Goal: Find specific page/section

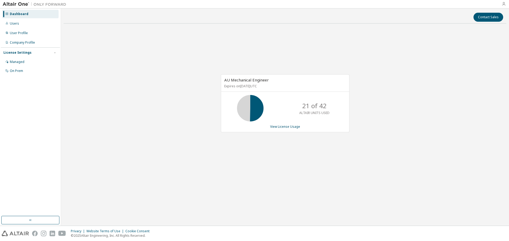
click at [502, 6] on icon "button" at bounding box center [503, 4] width 4 height 4
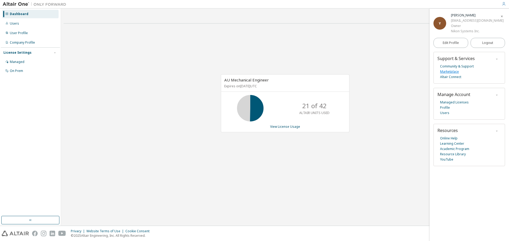
click at [442, 71] on link "Marketplace" at bounding box center [449, 71] width 19 height 5
click at [393, 134] on div "AU Mechanical Engineer Expires on [DATE] UTC 21 of 42 ALTAIR UNITS USED View Li…" at bounding box center [285, 106] width 442 height 157
